Goal: Task Accomplishment & Management: Use online tool/utility

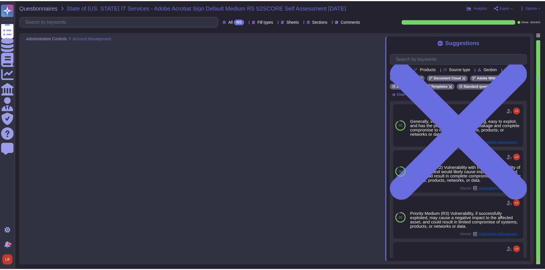
scroll to position [3291, 0]
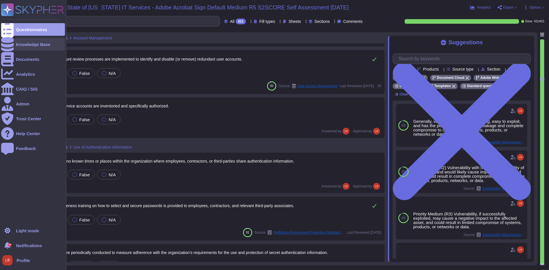
click at [12, 42] on div at bounding box center [7, 44] width 13 height 13
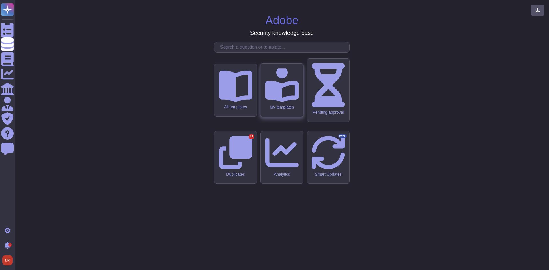
click at [283, 117] on div "My templates" at bounding box center [282, 90] width 43 height 53
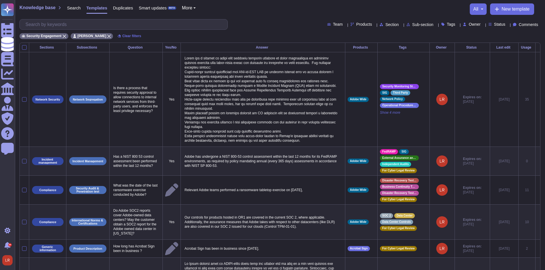
click at [508, 25] on icon at bounding box center [508, 25] width 0 height 0
click at [513, 68] on span "Expired" at bounding box center [505, 66] width 15 height 5
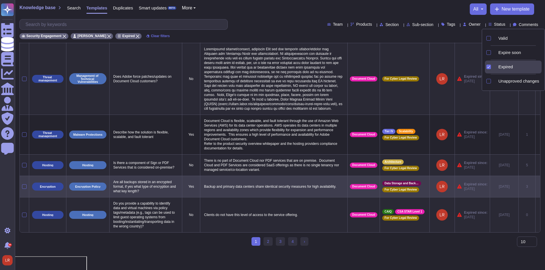
scroll to position [176, 0]
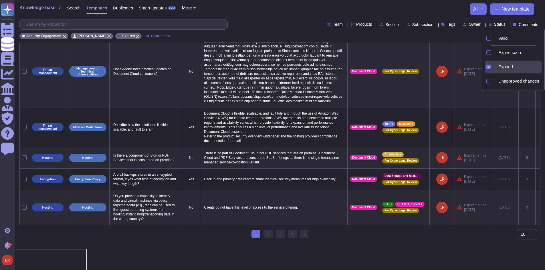
click at [260, 11] on div "Knowledge base Search Templates Duplicates Smart updates BETA More all New temp…" at bounding box center [279, 8] width 521 height 11
click at [265, 17] on div "Knowledge base Search Templates Duplicates Smart updates BETA More all New temp…" at bounding box center [280, 21] width 530 height 43
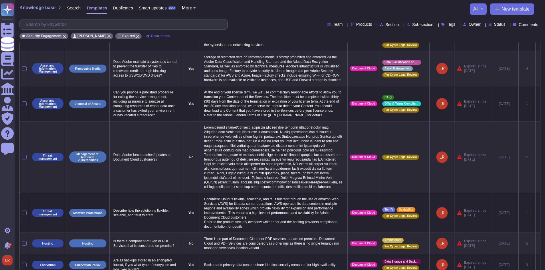
scroll to position [0, 0]
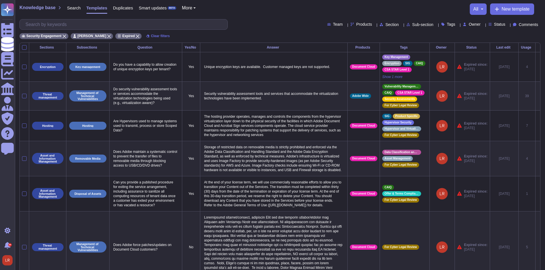
click at [497, 24] on span "Status" at bounding box center [499, 24] width 11 height 4
click at [489, 41] on div at bounding box center [488, 38] width 6 height 13
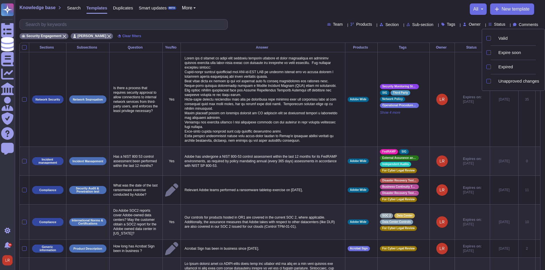
click at [248, 28] on div "Team Products Section Sub-section Tags Owner Status Comments" at bounding box center [279, 24] width 521 height 11
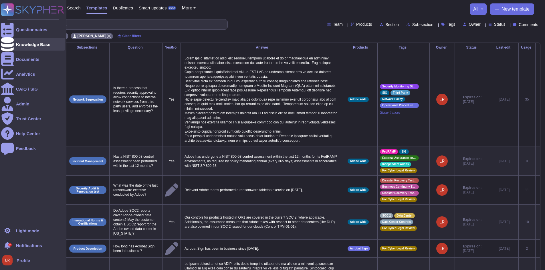
click at [30, 45] on div "Knowledge Base" at bounding box center [33, 44] width 34 height 4
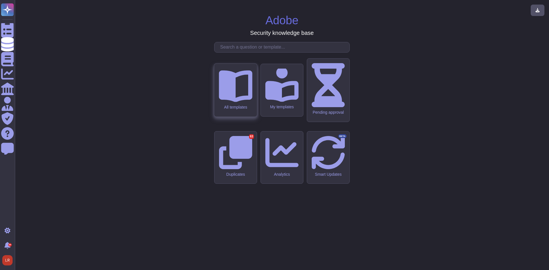
click at [244, 117] on div "All templates" at bounding box center [235, 90] width 43 height 53
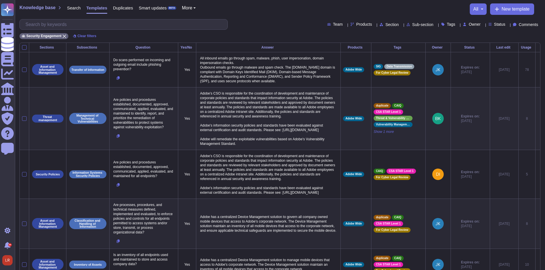
click at [458, 25] on icon at bounding box center [458, 25] width 0 height 0
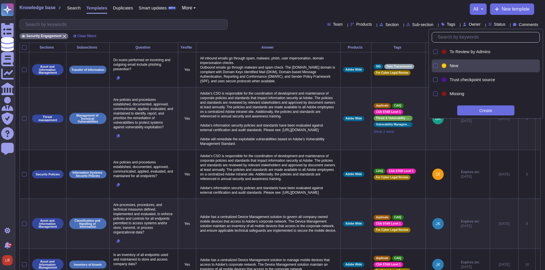
click at [452, 63] on div "New" at bounding box center [487, 66] width 93 height 13
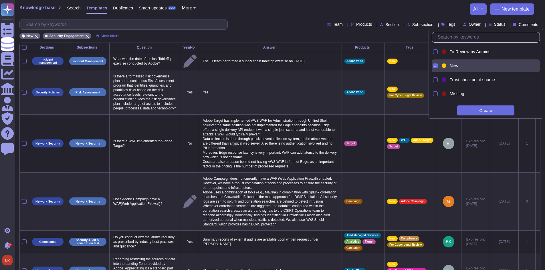
click at [260, 33] on div "New Security Engagement Clear filters" at bounding box center [279, 34] width 521 height 9
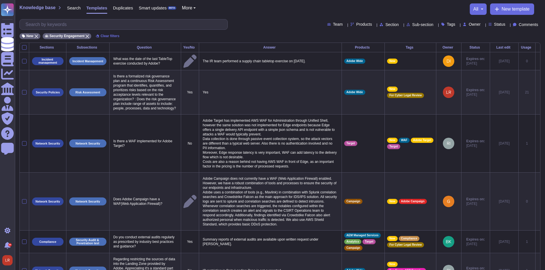
click at [520, 50] on th "Usage" at bounding box center [526, 47] width 17 height 9
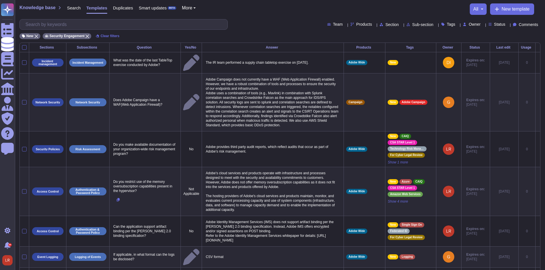
click at [520, 50] on th "Usage" at bounding box center [526, 47] width 17 height 9
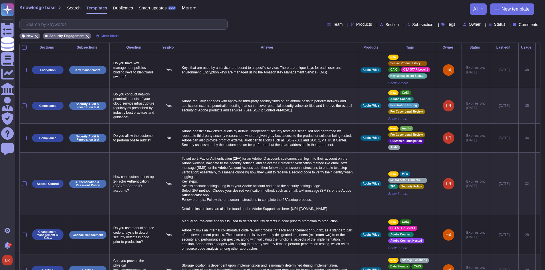
click at [251, 31] on div "New Security Engagement Clear filters" at bounding box center [279, 34] width 521 height 9
click at [470, 25] on span "Owner" at bounding box center [475, 24] width 12 height 4
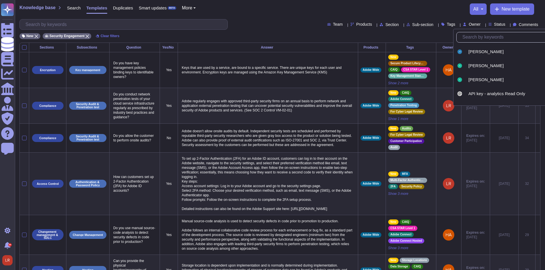
click at [480, 39] on input "text" at bounding box center [514, 37] width 108 height 10
type input "lo"
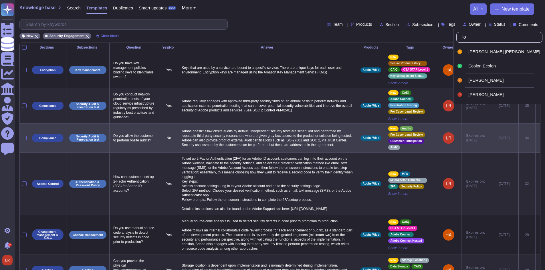
click at [482, 96] on span "[PERSON_NAME]" at bounding box center [485, 94] width 35 height 5
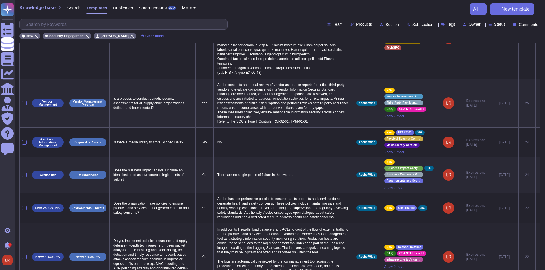
scroll to position [312, 0]
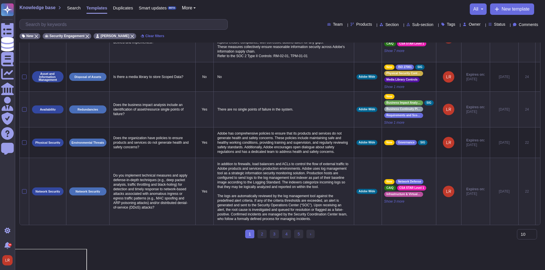
click at [353, 243] on div "1 (current) 2 3 4 5 › Next" at bounding box center [279, 236] width 521 height 13
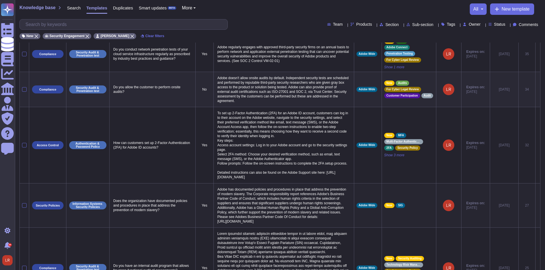
scroll to position [0, 0]
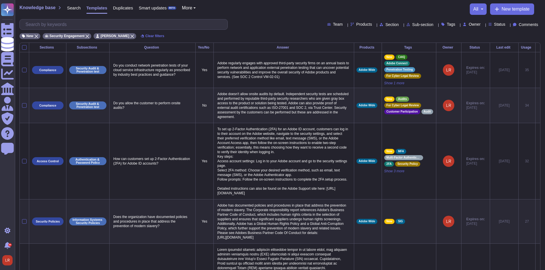
click at [473, 27] on div "Owner" at bounding box center [473, 24] width 20 height 5
click at [470, 22] on span "Owner" at bounding box center [475, 24] width 12 height 4
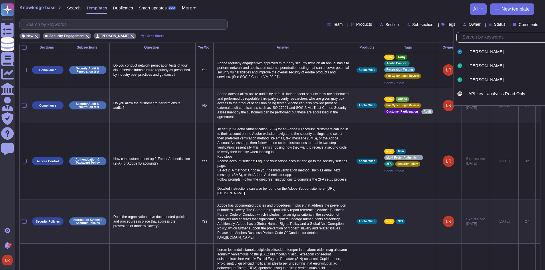
click at [477, 40] on input "text" at bounding box center [514, 37] width 108 height 10
type input "sea"
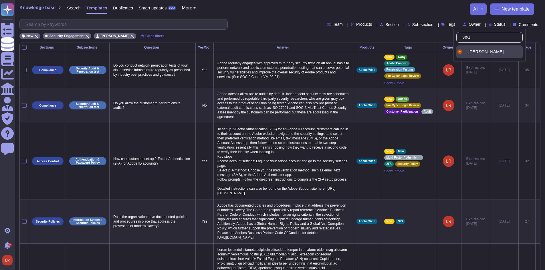
click at [481, 56] on div "[PERSON_NAME]" at bounding box center [489, 51] width 66 height 13
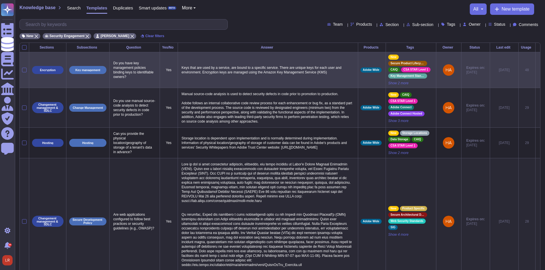
click at [251, 72] on p "Keys that are used by a service, are bound to a specific service. There are uni…" at bounding box center [268, 70] width 176 height 12
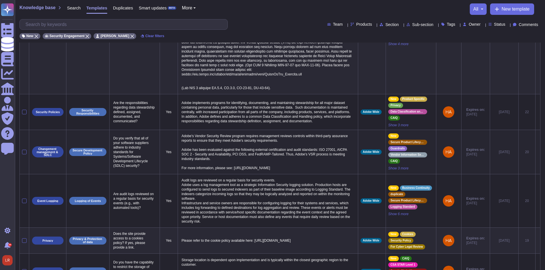
scroll to position [269, 0]
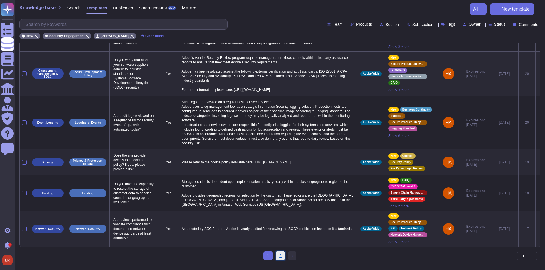
click at [279, 260] on link "2" at bounding box center [280, 256] width 9 height 9
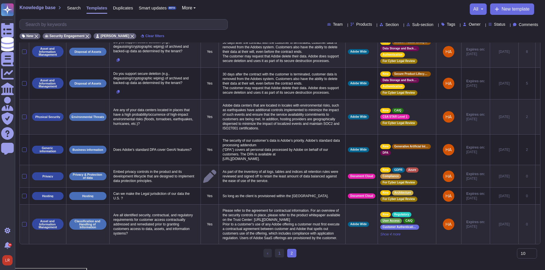
scroll to position [126, 0]
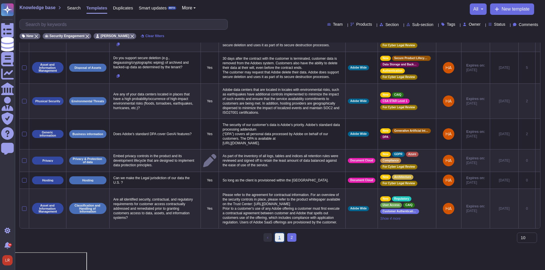
click at [282, 242] on link "1" at bounding box center [279, 237] width 9 height 9
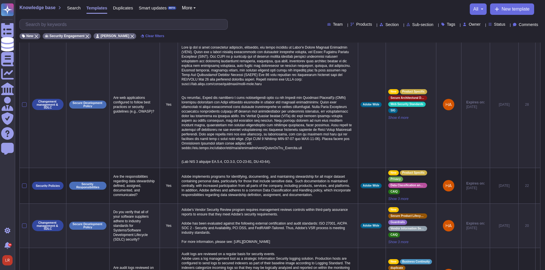
scroll to position [269, 0]
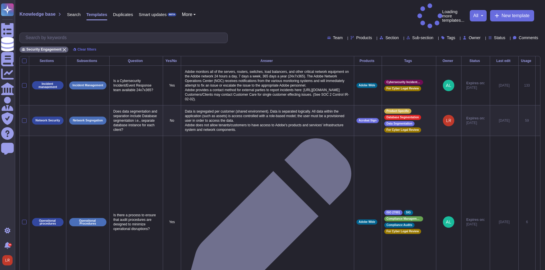
click at [458, 84] on icon at bounding box center [522, 120] width 128 height 73
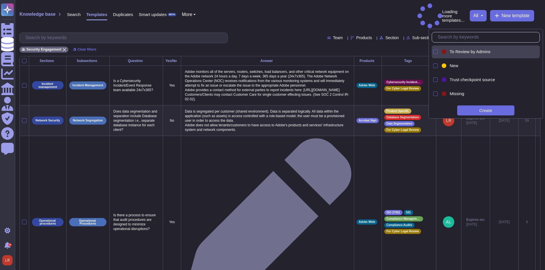
click at [453, 66] on span "New" at bounding box center [454, 65] width 9 height 5
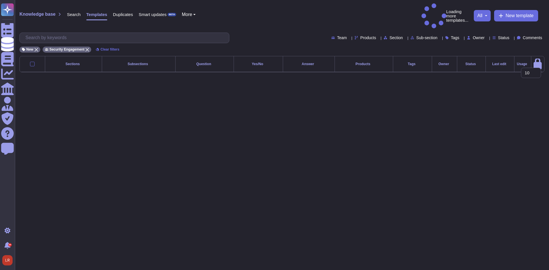
drag, startPoint x: 403, startPoint y: 37, endPoint x: 411, endPoint y: 35, distance: 7.8
click at [403, 43] on div "New Security Engagement Clear filters" at bounding box center [281, 47] width 525 height 9
click at [487, 38] on icon at bounding box center [487, 38] width 0 height 0
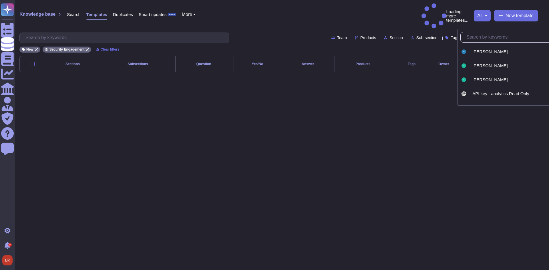
click at [489, 37] on input "text" at bounding box center [518, 37] width 108 height 10
type input "se"
click at [489, 91] on span "[PERSON_NAME]" at bounding box center [490, 93] width 35 height 5
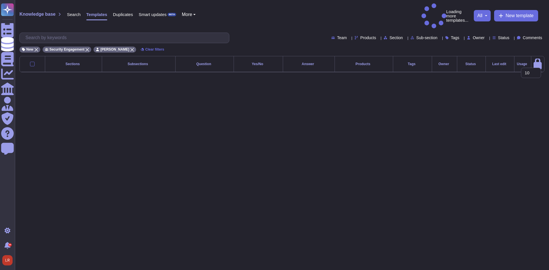
click at [277, 43] on div "New Security Engagement Sean Haahr Clear filters" at bounding box center [281, 47] width 525 height 9
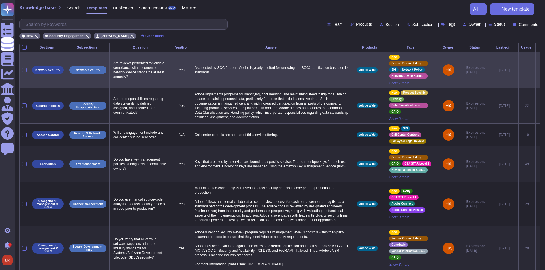
click at [538, 70] on icon at bounding box center [538, 70] width 0 height 0
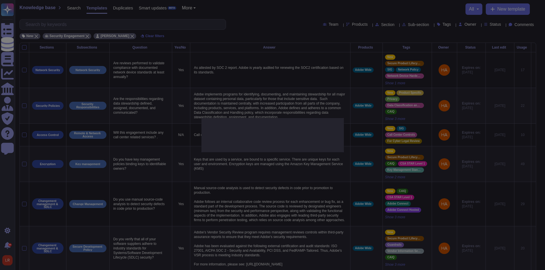
type textarea "Are reviews performed to validate compliance with documented network device sta…"
type textarea "As attested by SOC 2 report. Adobe is yearly audited for renewing the SOC2 cert…"
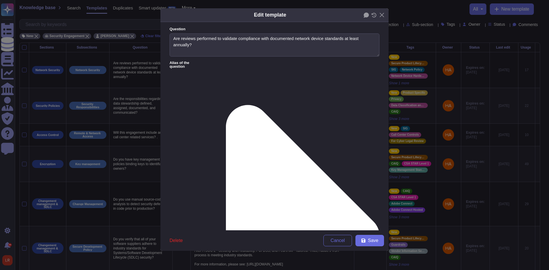
type textarea "Are reviews performed to validate compliance with documented network device sta…"
type textarea "As attested by SOC 2 report. Adobe is yearly audited for renewing the SOC2 cert…"
click at [374, 15] on icon at bounding box center [374, 15] width 5 height 5
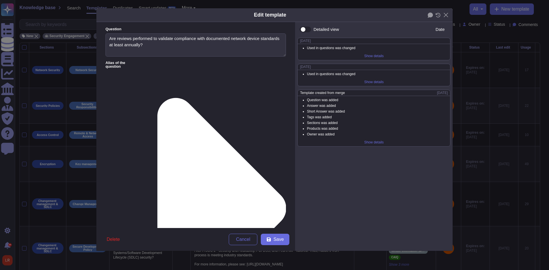
click at [363, 169] on div "Detailed view Date 2025-03-07 Used in questions was changed Show details 2025-0…" at bounding box center [374, 136] width 158 height 229
click at [373, 167] on div "Detailed view Date 2025-03-07 Used in questions was changed Show details 2025-0…" at bounding box center [374, 136] width 158 height 229
click at [437, 94] on span "[DATE]" at bounding box center [442, 92] width 11 height 3
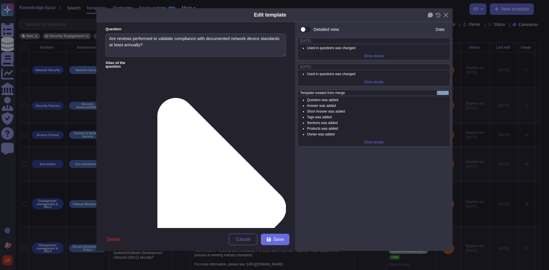
click at [437, 94] on span "[DATE]" at bounding box center [442, 92] width 11 height 3
click at [150, 62] on icon at bounding box center [213, 208] width 148 height 295
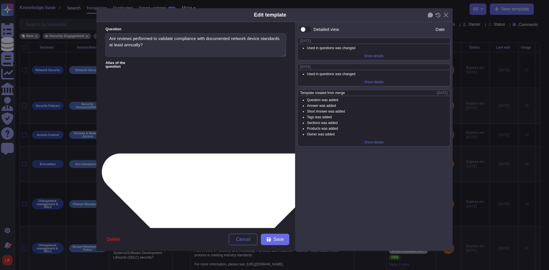
type textarea "Are reviews performed to validate compliance with documented network device sta…"
type textarea "N.1.1 - Are reviews performed to validate compliance with documented network de…"
click at [151, 135] on icon at bounding box center [212, 209] width 295 height 148
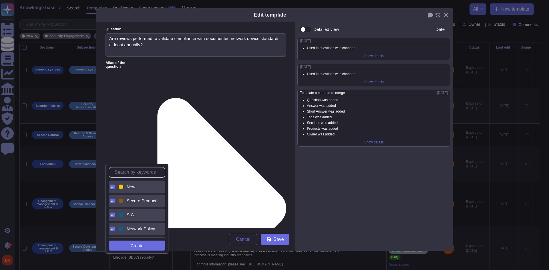
click at [133, 188] on span "New" at bounding box center [131, 187] width 9 height 5
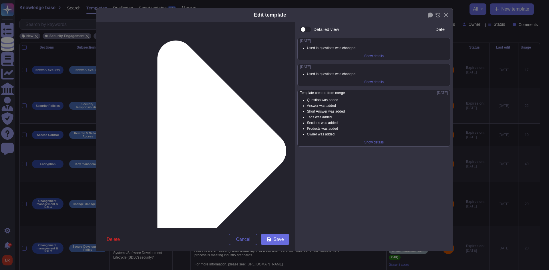
scroll to position [64, 0]
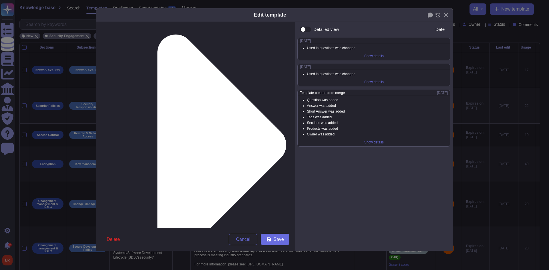
click at [270, 233] on div "Delete Cancel Save" at bounding box center [195, 239] width 199 height 23
click at [277, 239] on span "Save" at bounding box center [279, 239] width 10 height 5
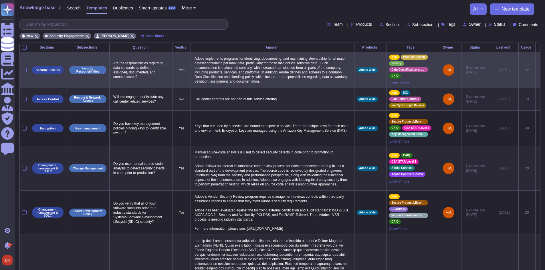
click at [538, 70] on icon at bounding box center [538, 70] width 0 height 0
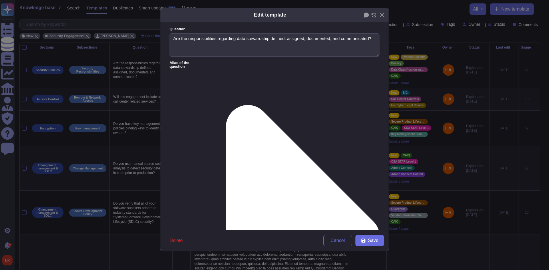
type textarea "Are the responsibilities regarding data stewardship defined, assigned, document…"
type textarea "Adobe implements programs for identifying, documenting, and maintaining steward…"
click at [359, 131] on form "Question Are the responsibilities regarding data stewardship defined, assigned,…" at bounding box center [275, 126] width 228 height 209
click at [373, 16] on icon at bounding box center [374, 15] width 5 height 5
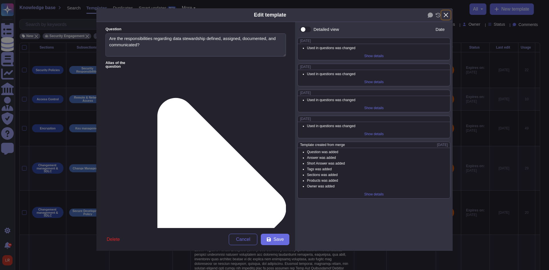
click at [446, 13] on button "Close" at bounding box center [446, 15] width 9 height 9
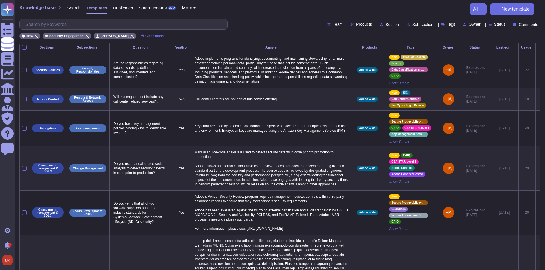
click at [260, 25] on div "Team Products Section Sub-section Tags Owner Status Comments" at bounding box center [279, 24] width 521 height 11
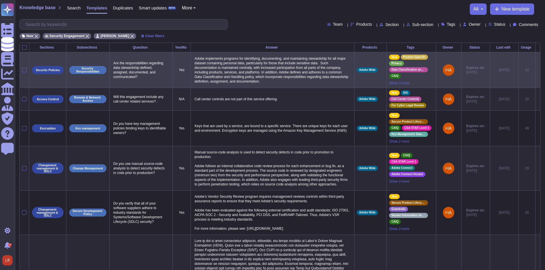
click at [538, 70] on icon at bounding box center [538, 70] width 0 height 0
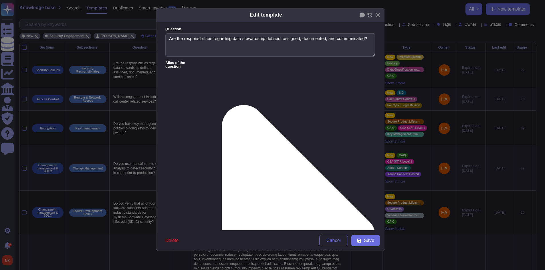
type textarea "Are the responsibilities regarding data stewardship defined, assigned, document…"
type textarea "Adobe implements programs for identifying, documenting, and maintaining steward…"
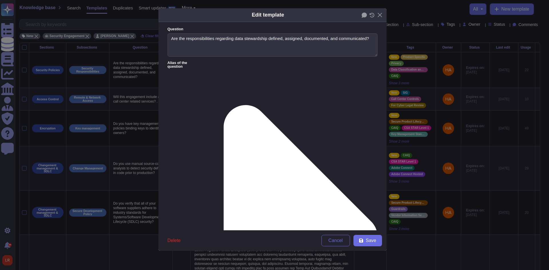
click at [214, 62] on icon at bounding box center [289, 237] width 176 height 352
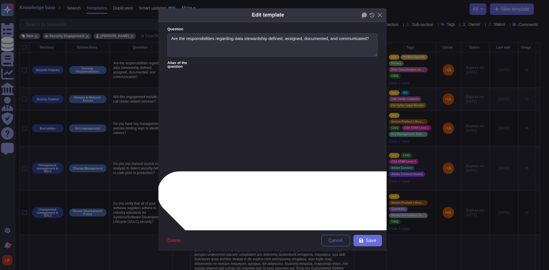
type textarea "Is the ownership and stewardship of all relevant personal and sensitive data do…"
type textarea "Are the responsibilities regarding the data ownership /stewardship including ow…"
type textarea "Do you have a data governance program that identifies data owners, prescribes r…"
type textarea "Define data ownership responsibilities within your organization."
type textarea "Is data ownership clearly defined for each data asset within your SaaS platform?"
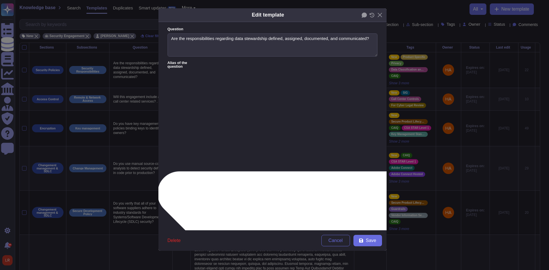
type textarea "Does your company's data classification approach define the role of a data owne…"
type textarea "Roles and responsibilities related to the processing of personal data should be…"
type textarea "Do you have a documented Data Governance Framework which includes defined roles…"
type textarea "Does your company's data classification program formally assign the role of a d…"
type textarea "Clear appointment of persons in charge of processiong of personal data should b…"
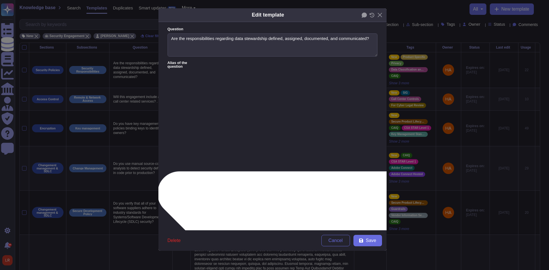
type textarea "Is data ownership clearly defined for each data asset within your SaaS platform?"
type textarea "Are data owners responsible for ensuring compliance with data classification an…"
type textarea "Are the responsibilities regarding data stewardship (ownership) defined, assign…"
type textarea "Is data ownership and stewardship documentation reviewed at least annually?"
type textarea "Document specifying roles and responsibility of Personal Information Manager."
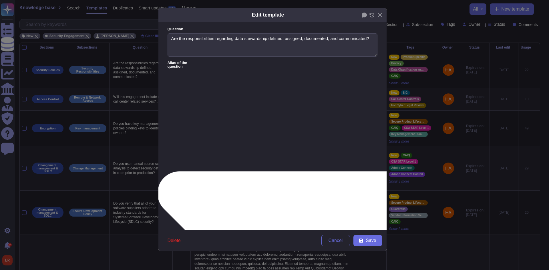
type textarea "Document specifying roles and responsibilities of employees in Personal Data ha…"
type textarea "Your organization has defined and documented roles and responsibilities for Per…"
type textarea "Your organization defines roles and responsibilities of your employees handling…"
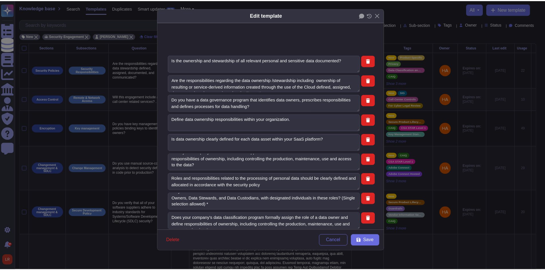
scroll to position [381, 0]
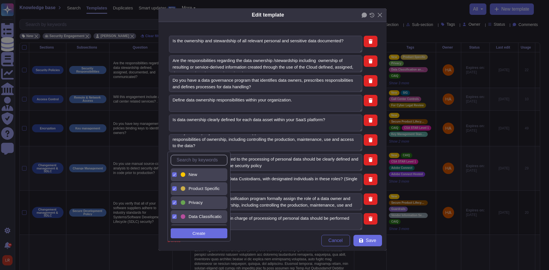
click at [204, 177] on div "New" at bounding box center [204, 174] width 30 height 5
type textarea "Is data ownership clearly defined for each data asset within your SaaS platform?"
type textarea "Your organization defines roles and responsibilities of your employees handling…"
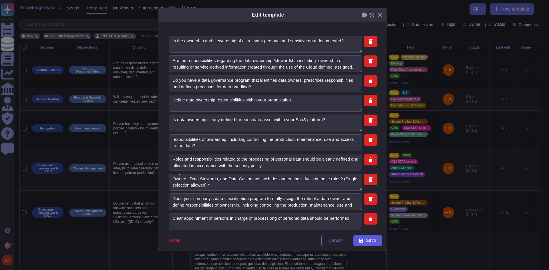
click at [375, 243] on span "Save" at bounding box center [371, 241] width 10 height 5
type textarea "Is data ownership clearly defined for each data asset within your SaaS platform?"
type textarea "Your organization defines roles and responsibilities of your employees handling…"
